Goal: Task Accomplishment & Management: Use online tool/utility

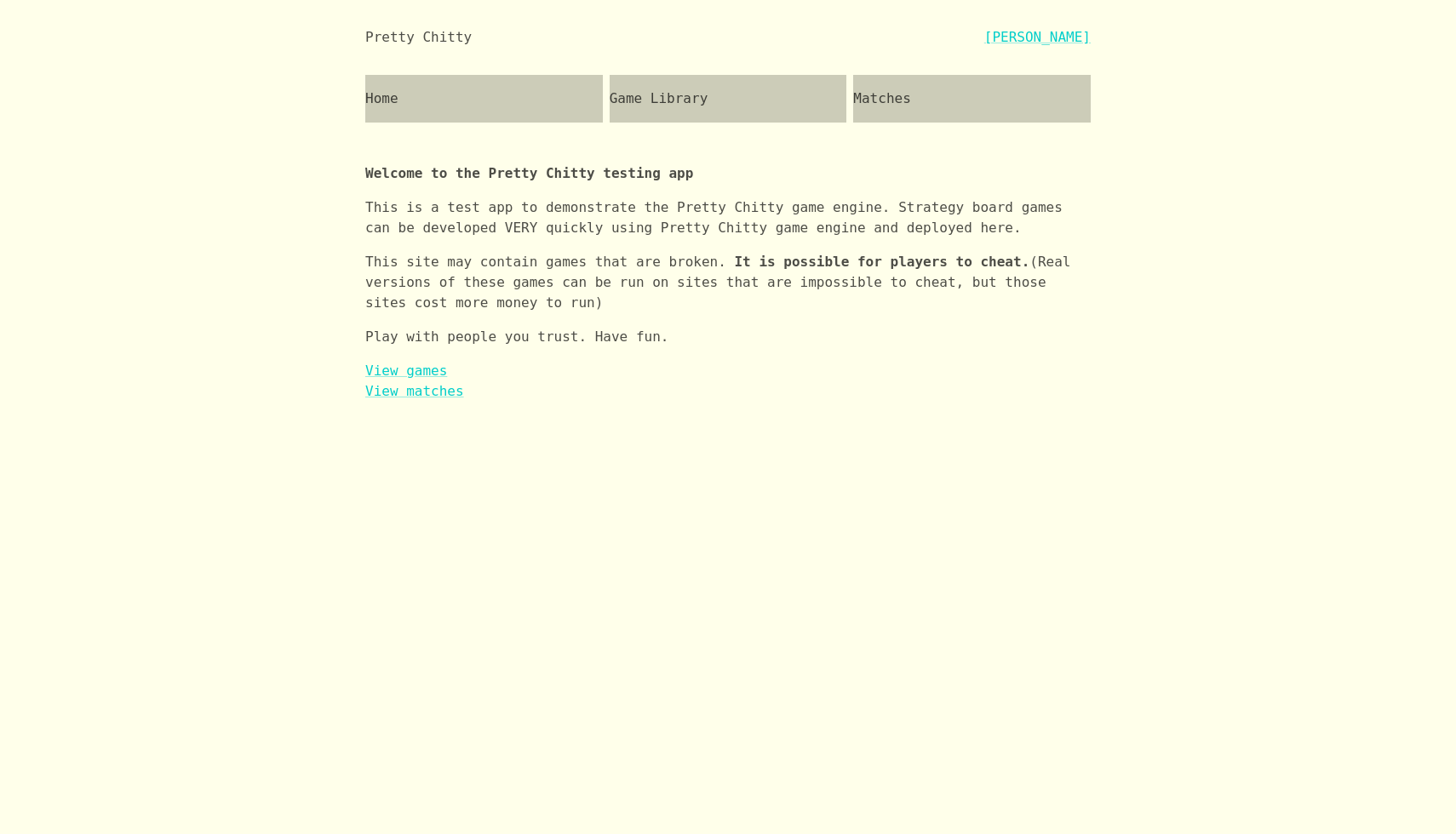
click at [682, 80] on div "Game Library" at bounding box center [729, 99] width 238 height 48
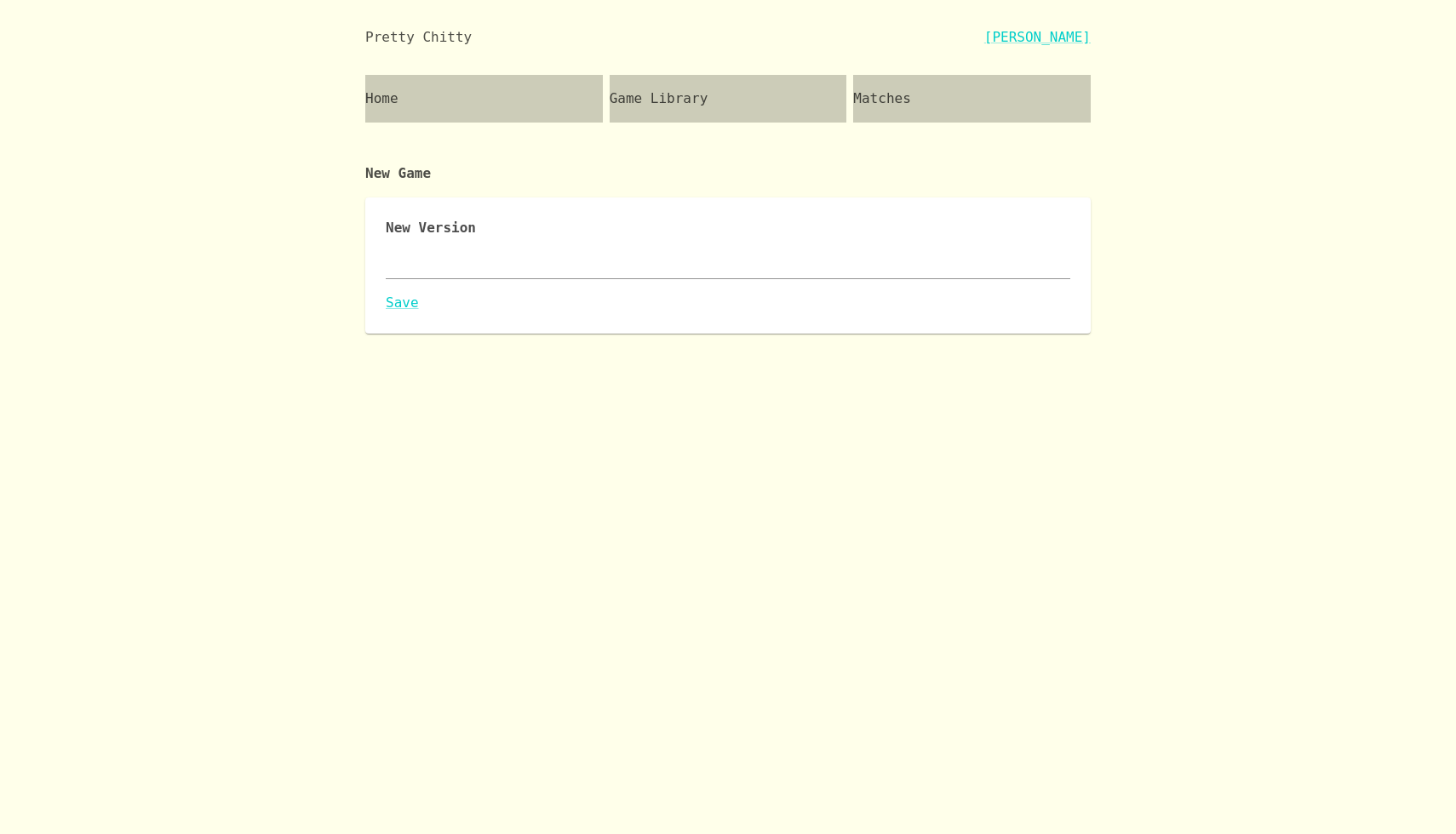
click at [443, 262] on textarea at bounding box center [728, 264] width 684 height 19
paste textarea "{ "id": "sankore", "name": "sankore", "major": 0, "description": "A dynamic, in…"
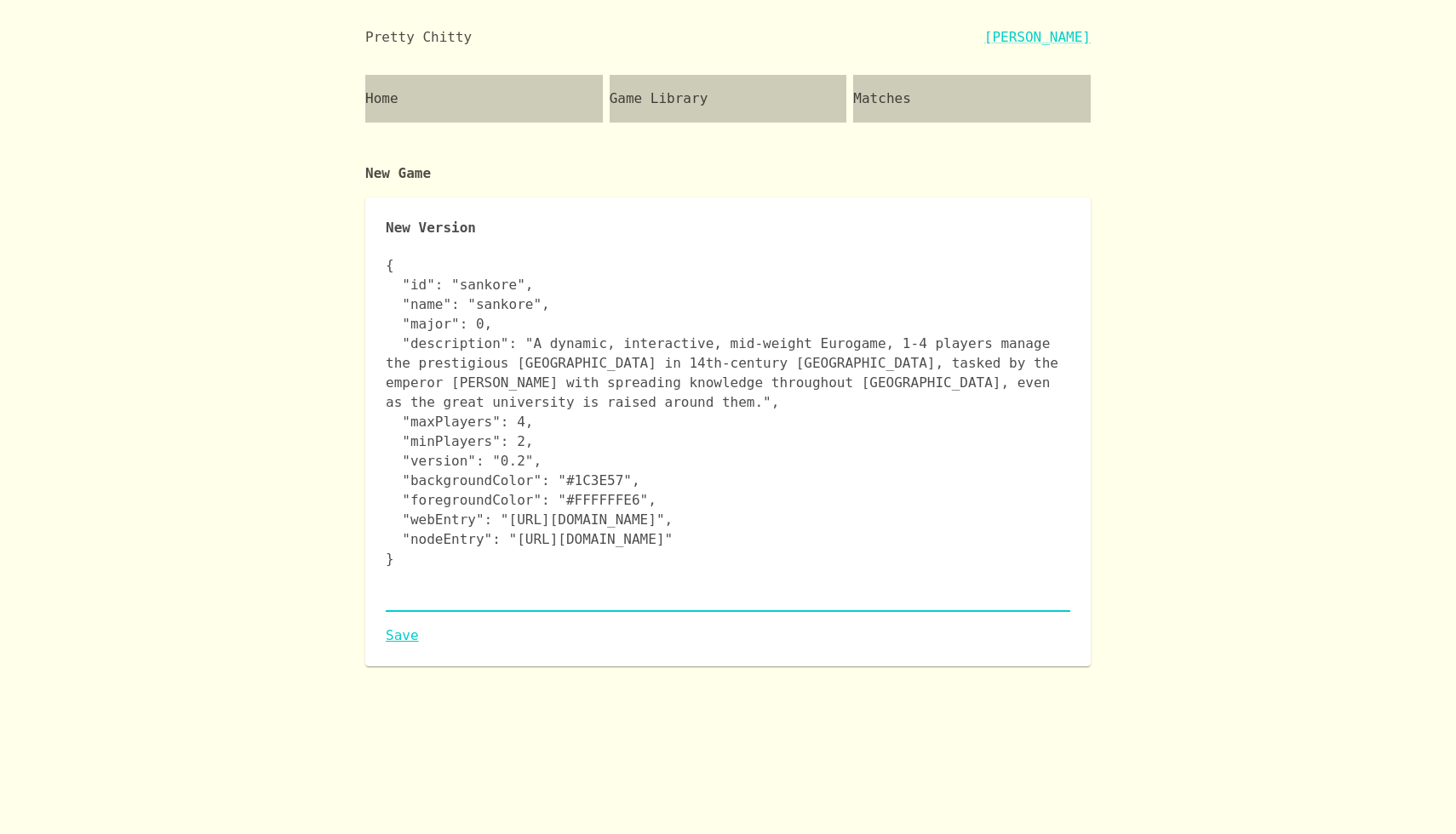
type textarea "{ "id": "sankore", "name": "sankore", "major": 0, "description": "A dynamic, in…"
click at [395, 636] on link "Save" at bounding box center [728, 636] width 684 height 20
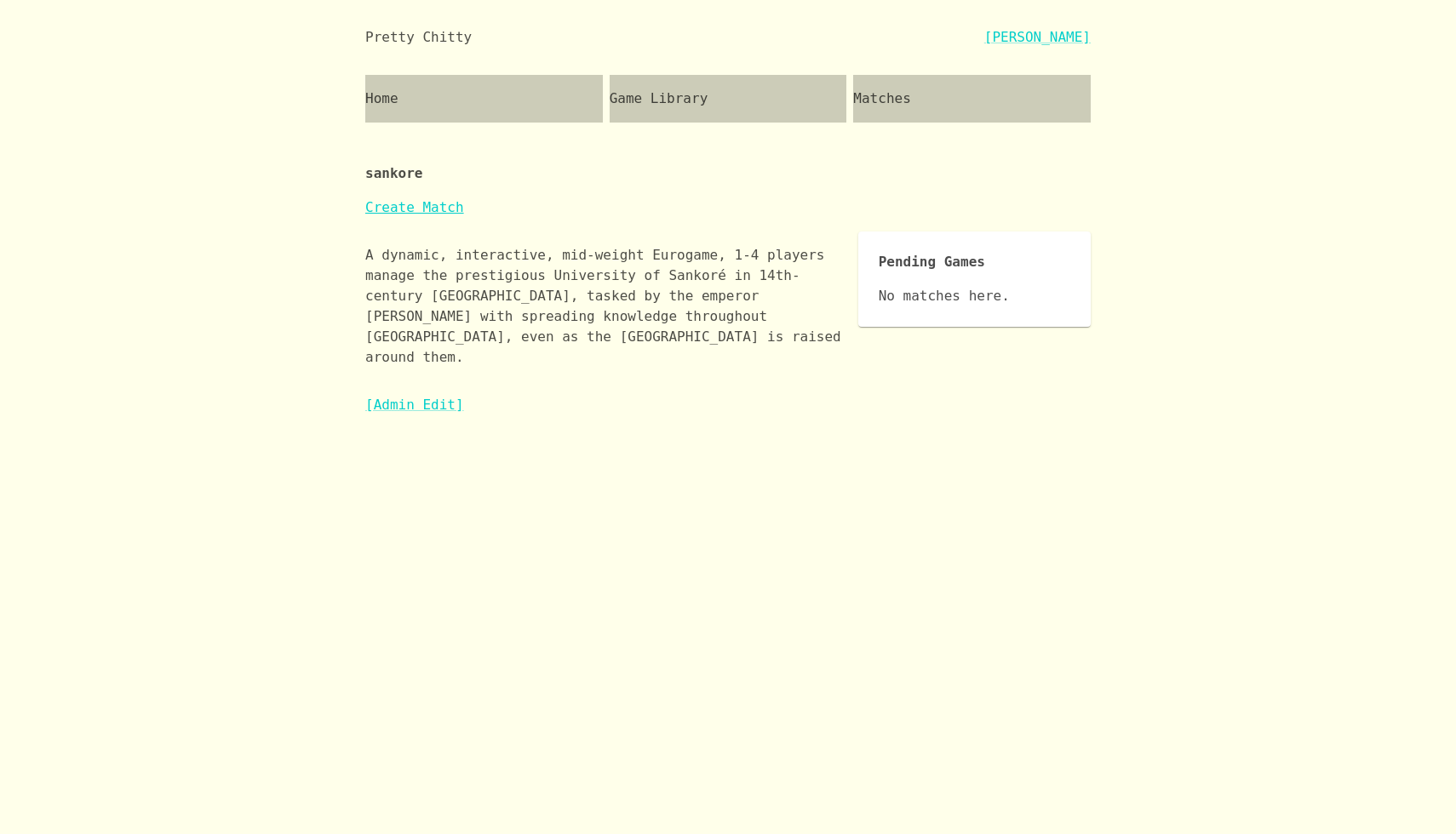
click at [438, 209] on link "Create Match" at bounding box center [414, 208] width 99 height 16
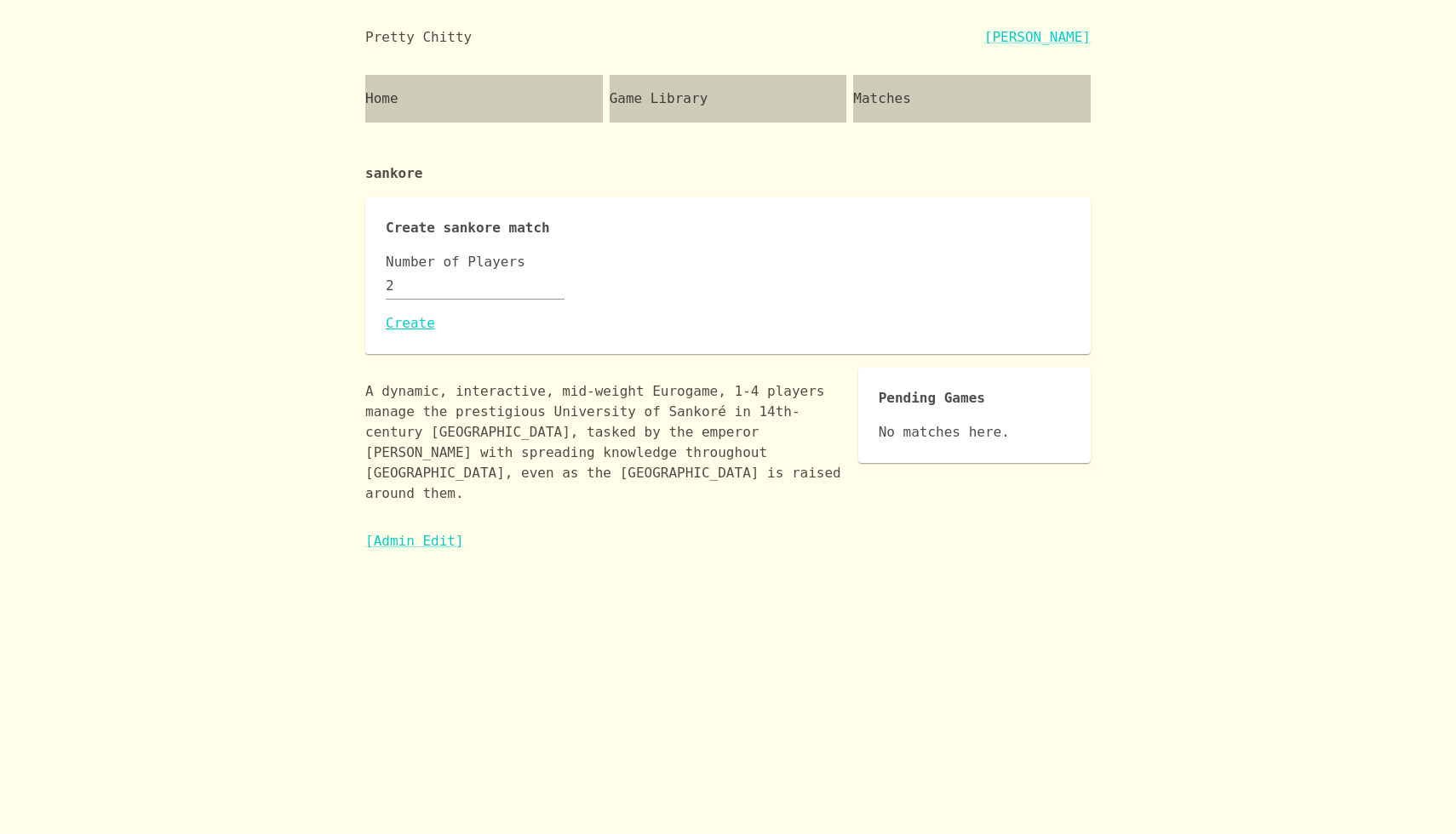
click at [407, 326] on link "Create" at bounding box center [728, 324] width 684 height 20
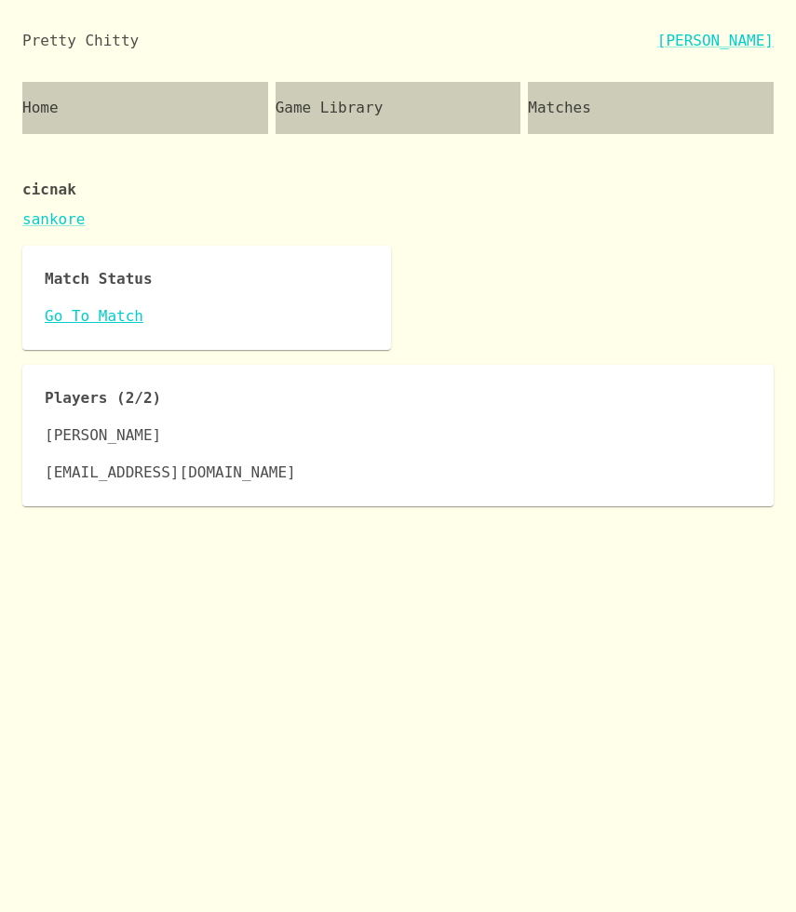
click at [82, 315] on link "Go To Match" at bounding box center [207, 316] width 324 height 22
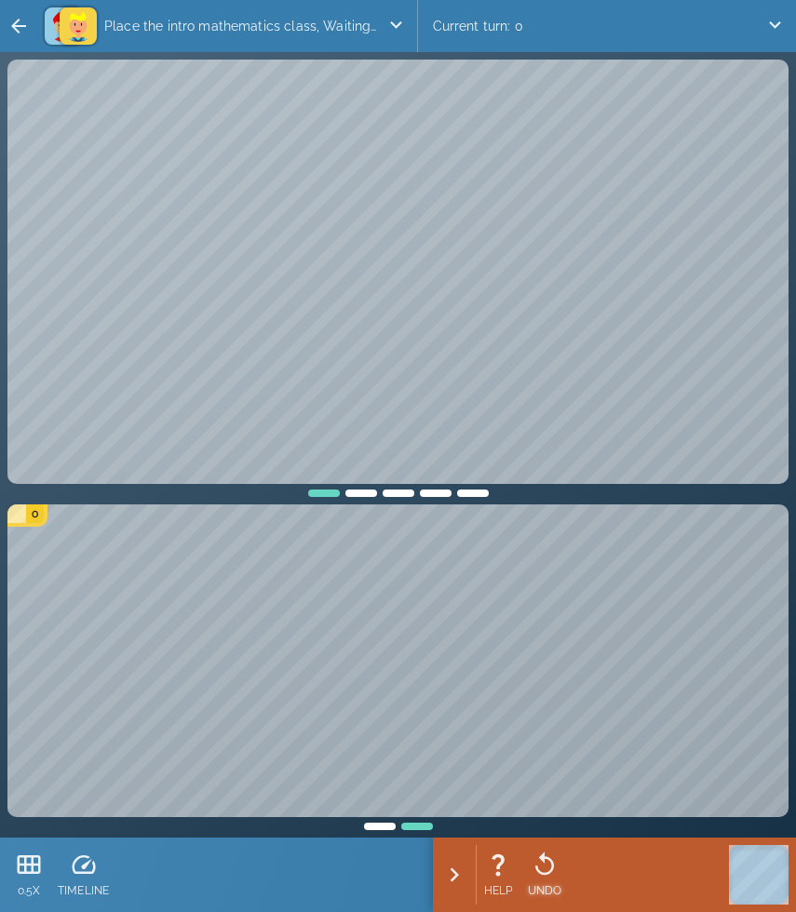
click at [545, 857] on icon at bounding box center [544, 863] width 19 height 23
click at [545, 857] on icon at bounding box center [545, 864] width 19 height 23
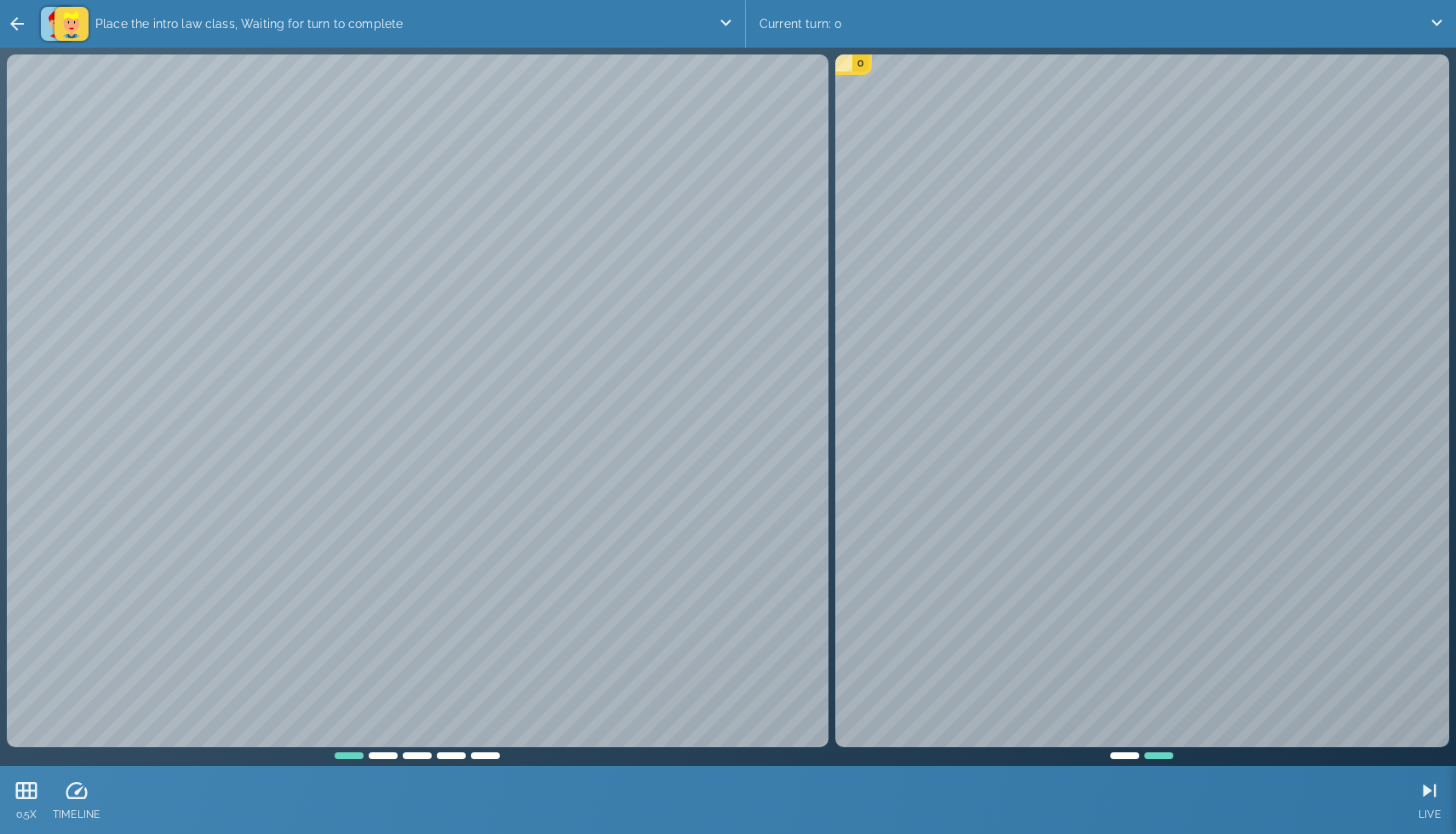
click at [488, 756] on div at bounding box center [485, 753] width 34 height 12
click at [80, 782] on icon at bounding box center [77, 791] width 26 height 26
click at [727, 797] on div "BACK" at bounding box center [718, 801] width 42 height 68
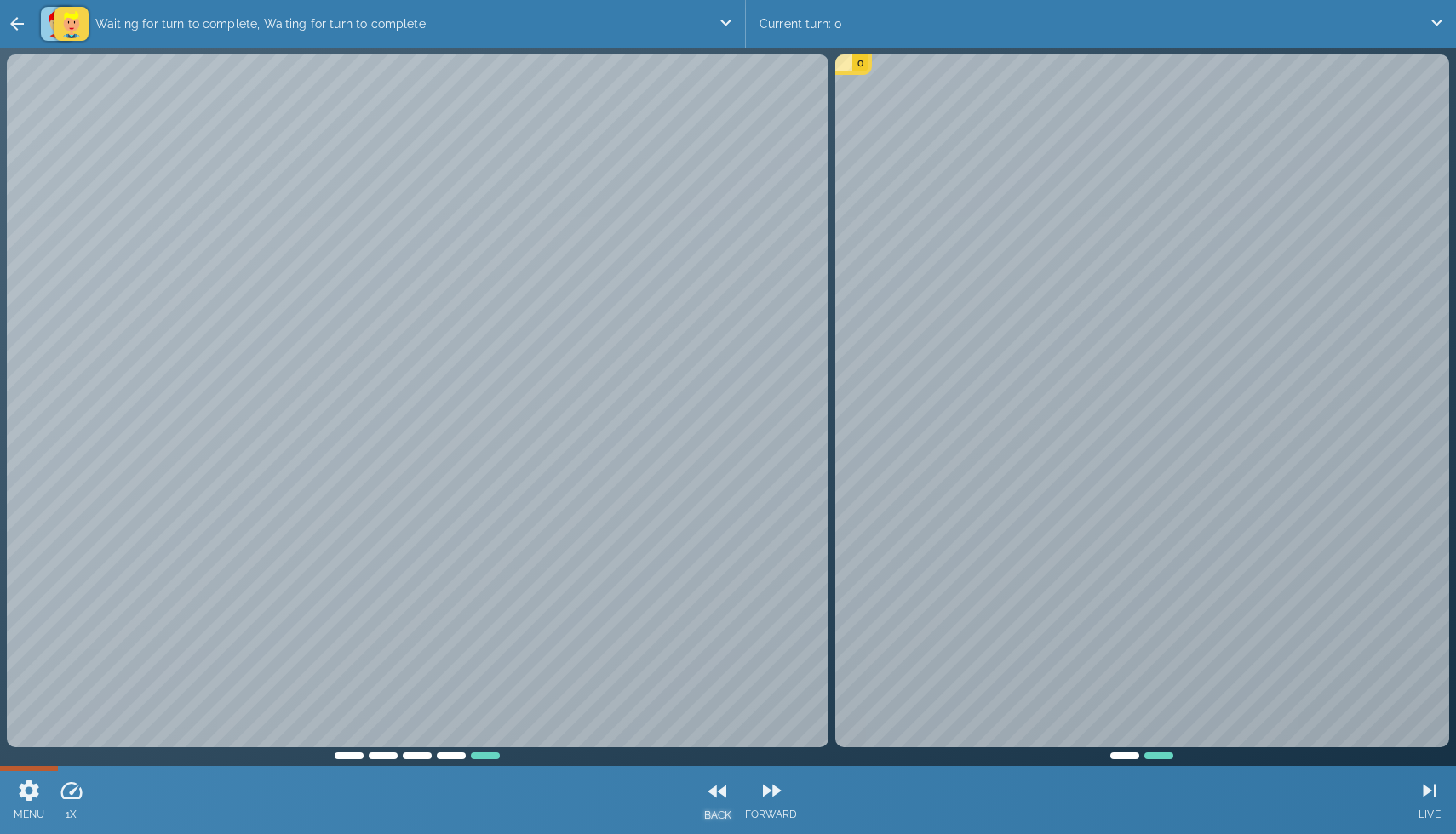
click at [727, 797] on div "BACK" at bounding box center [718, 801] width 42 height 68
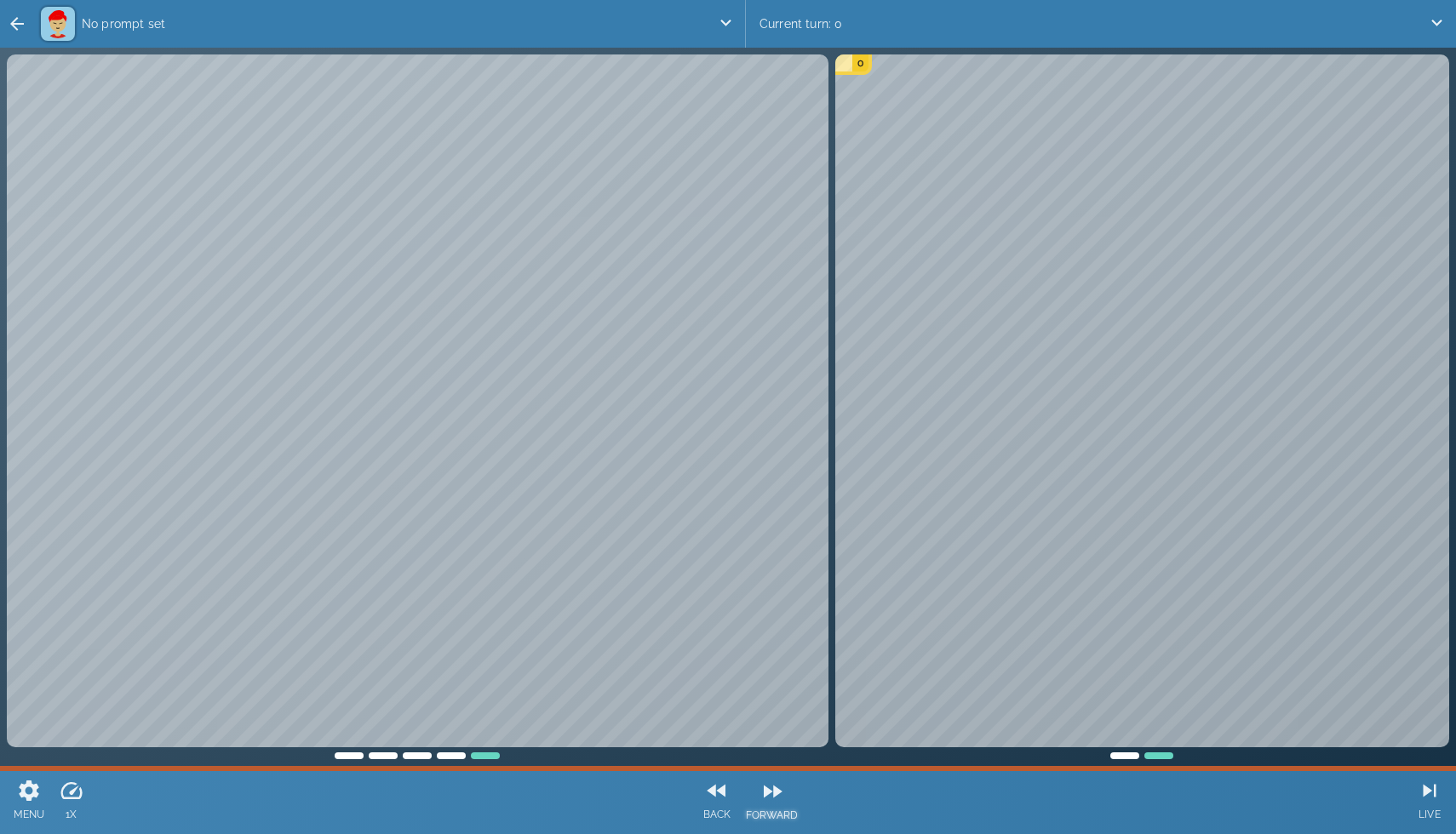
click at [727, 799] on icon at bounding box center [772, 792] width 26 height 26
click at [721, 791] on icon at bounding box center [716, 791] width 18 height 13
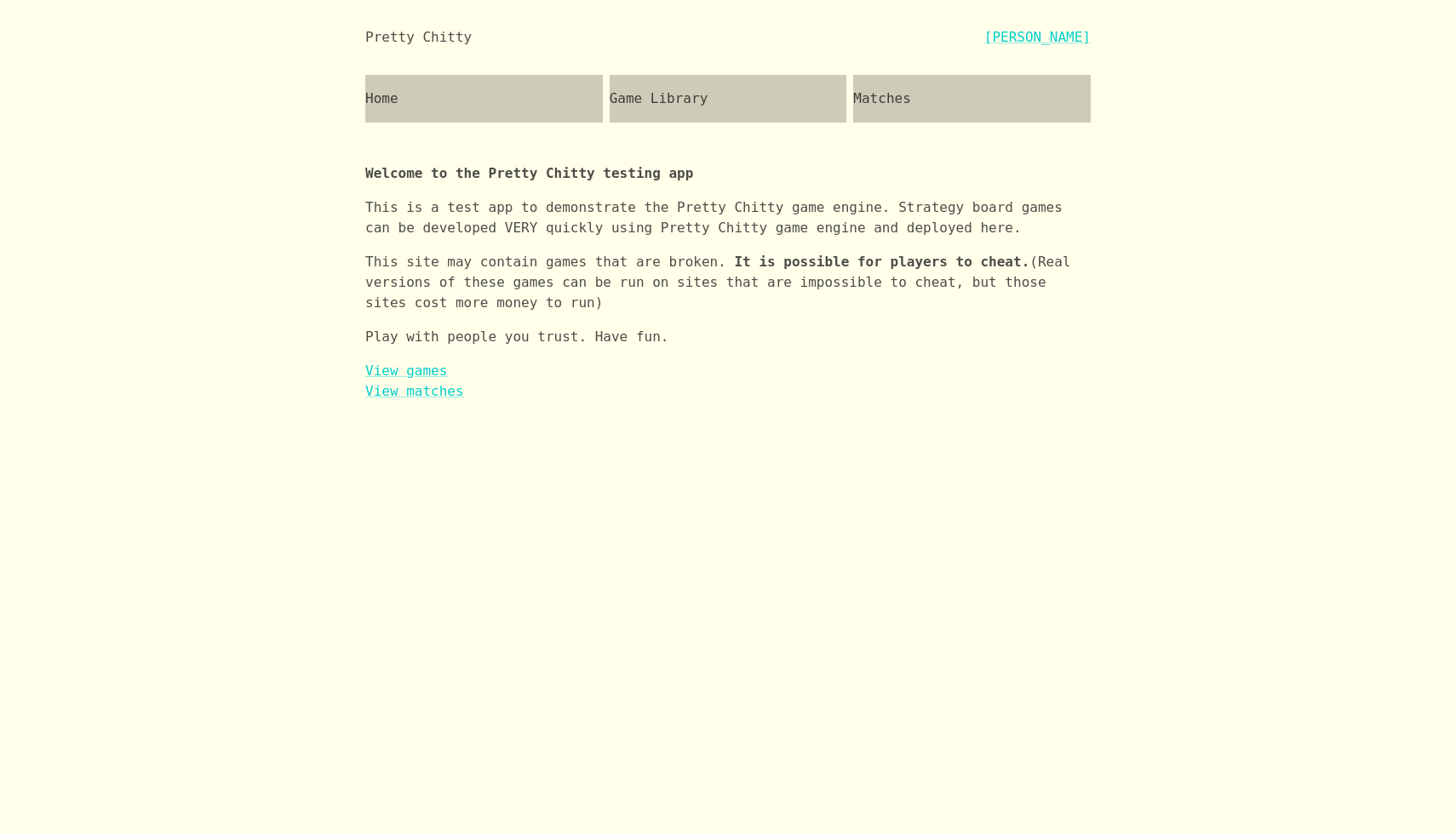
click at [696, 113] on div "Game Library" at bounding box center [729, 99] width 238 height 48
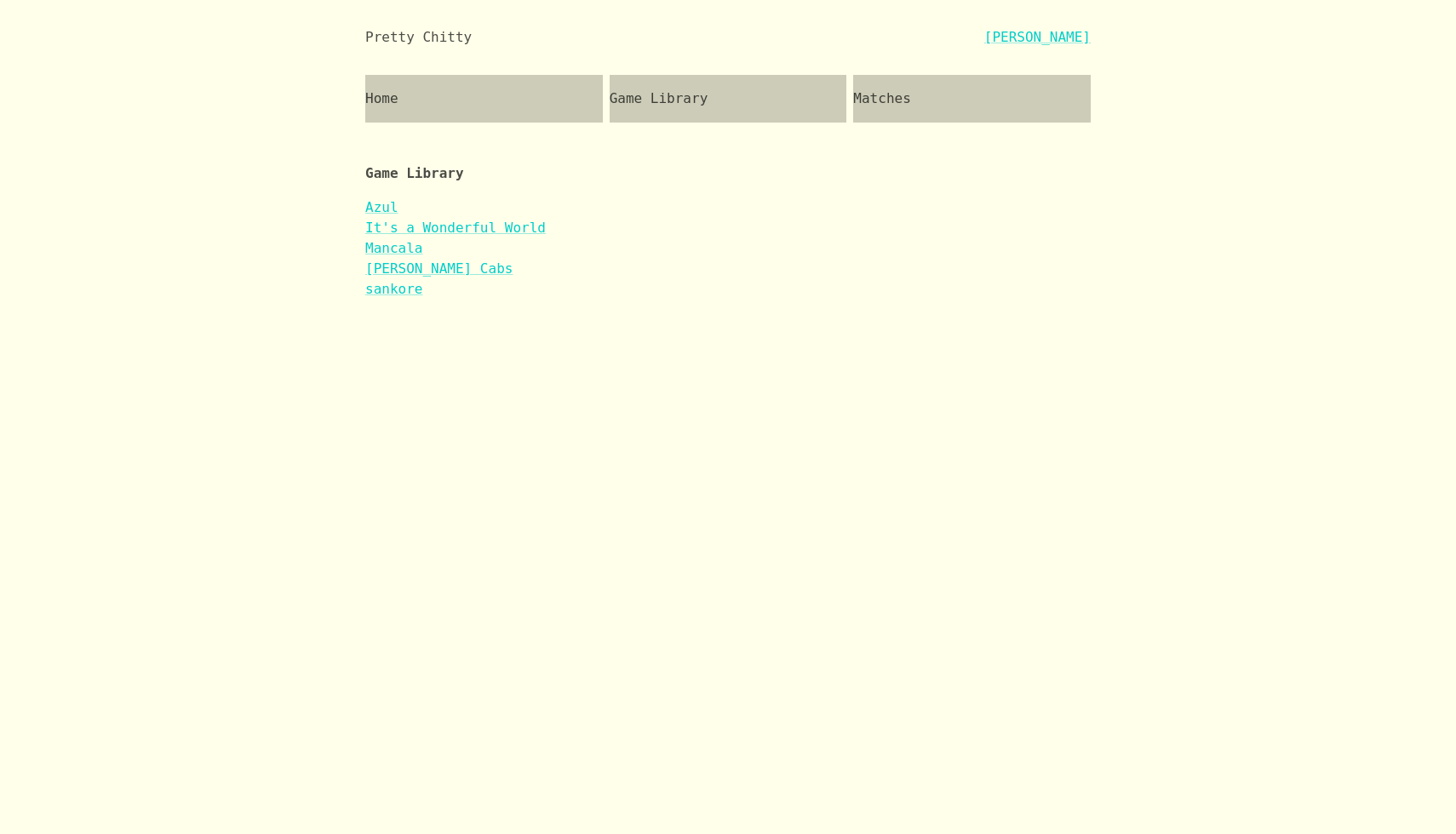
click at [920, 102] on div "Matches" at bounding box center [972, 99] width 238 height 48
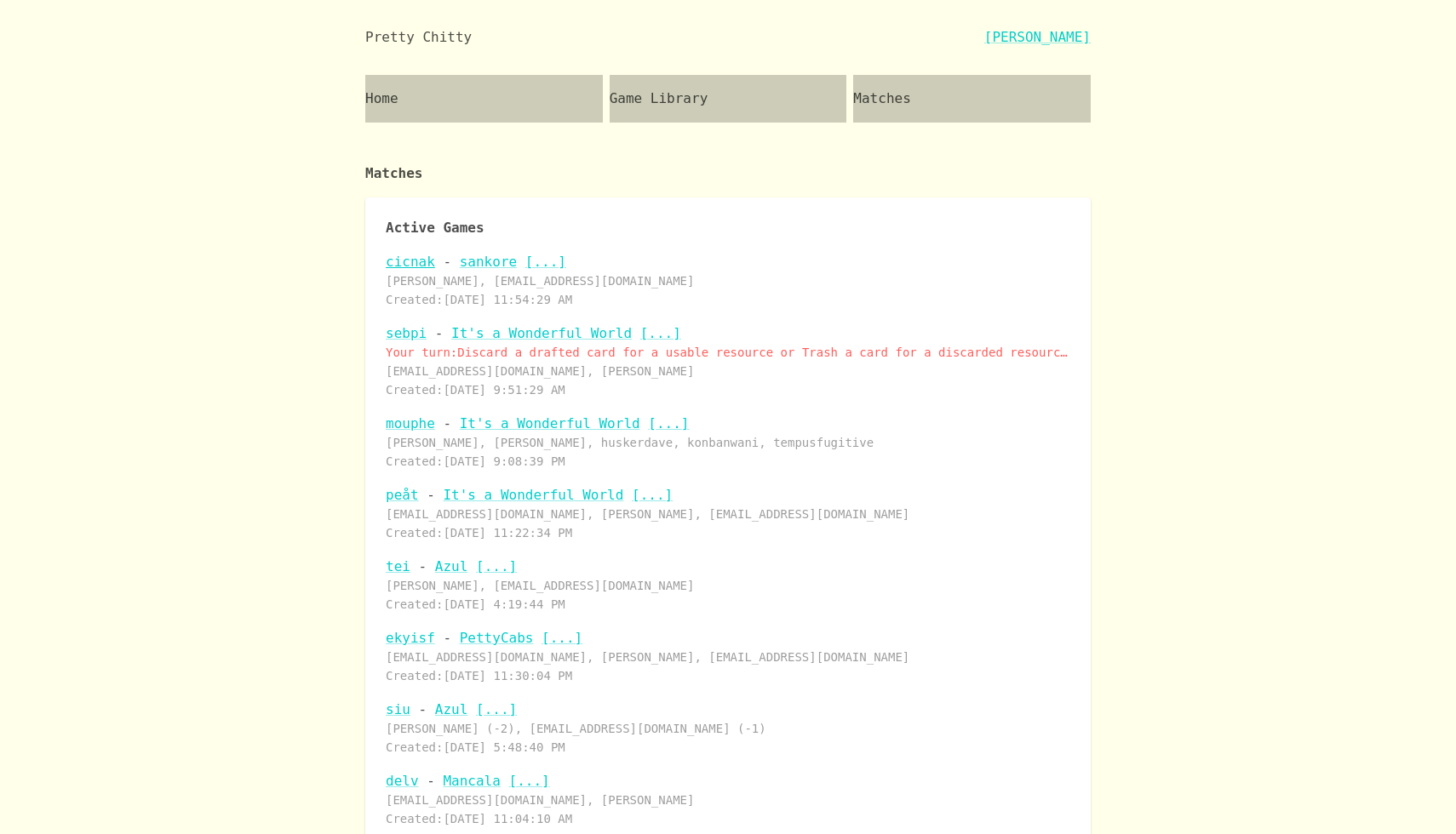
click at [404, 263] on link "cicnak" at bounding box center [411, 262] width 49 height 16
